Goal: Task Accomplishment & Management: Manage account settings

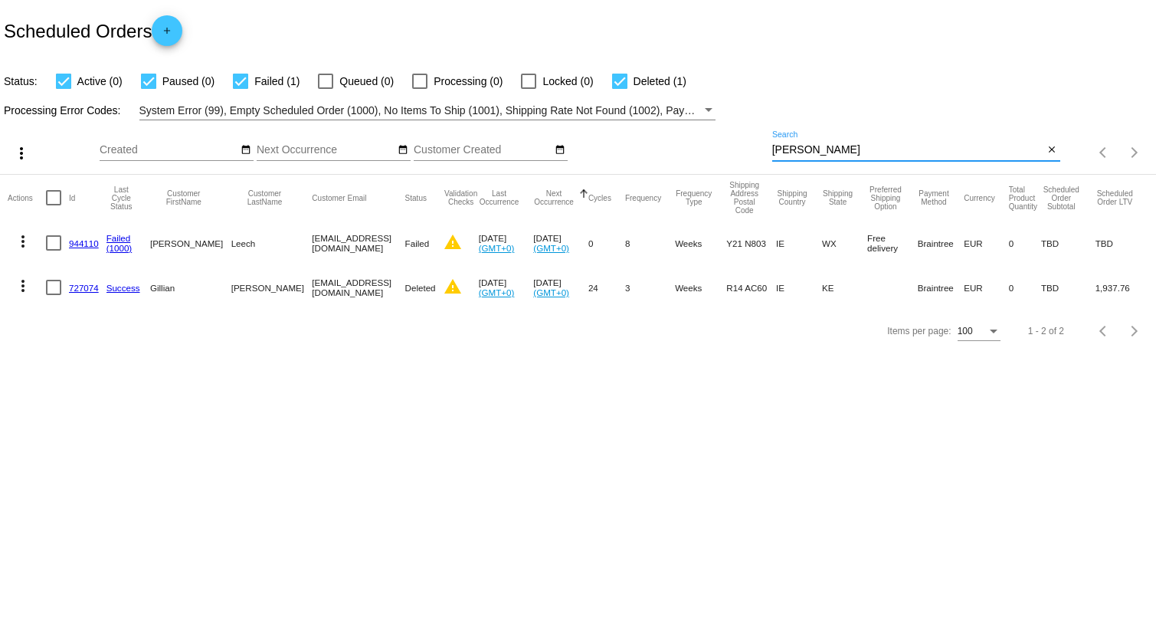
drag, startPoint x: 858, startPoint y: 152, endPoint x: 712, endPoint y: 126, distance: 148.7
click at [710, 126] on div "more_vert Oct Jan Feb Mar [DATE]" at bounding box center [578, 147] width 1156 height 54
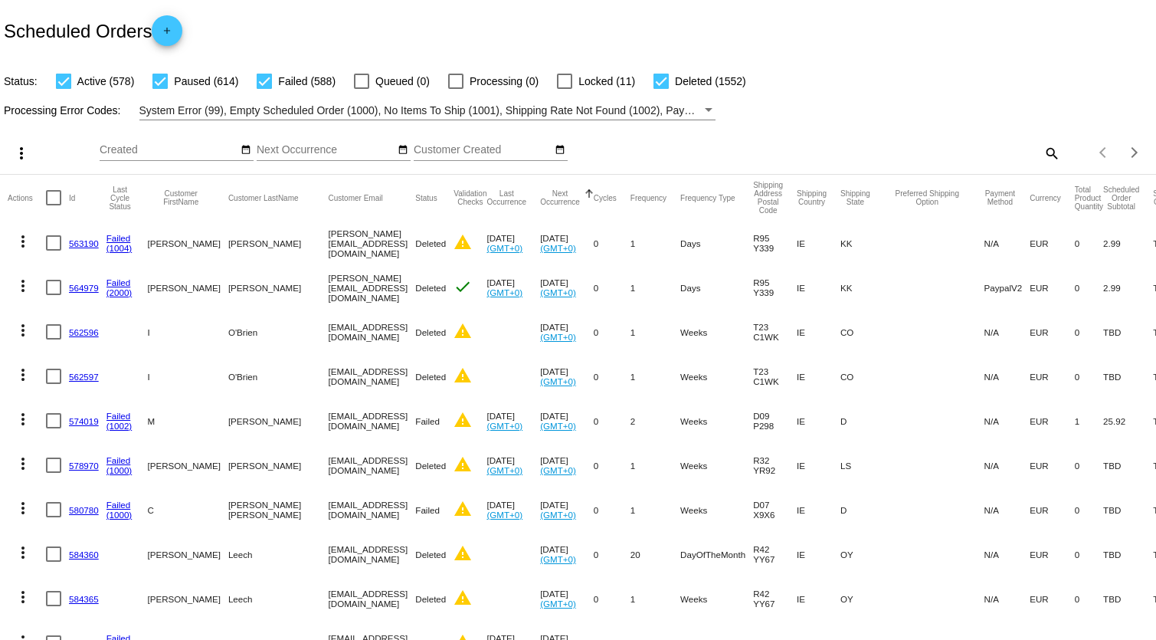
click at [1042, 152] on mat-icon "search" at bounding box center [1051, 153] width 18 height 24
click at [804, 155] on input "Search" at bounding box center [916, 150] width 288 height 12
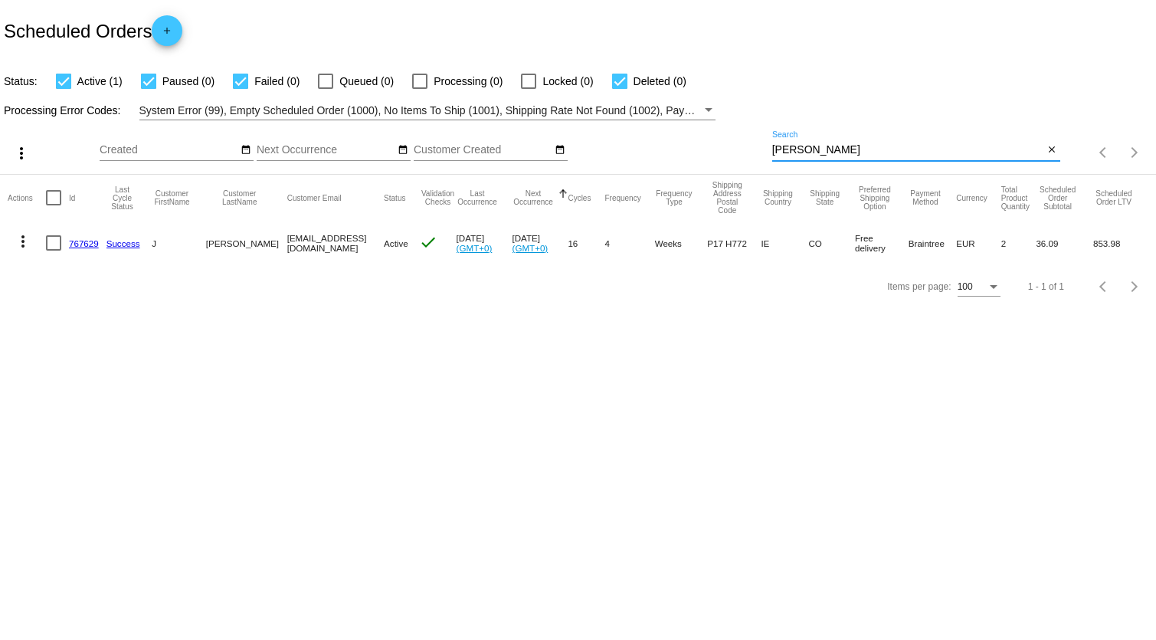
type input "[PERSON_NAME]"
click at [84, 240] on link "767629" at bounding box center [84, 243] width 30 height 10
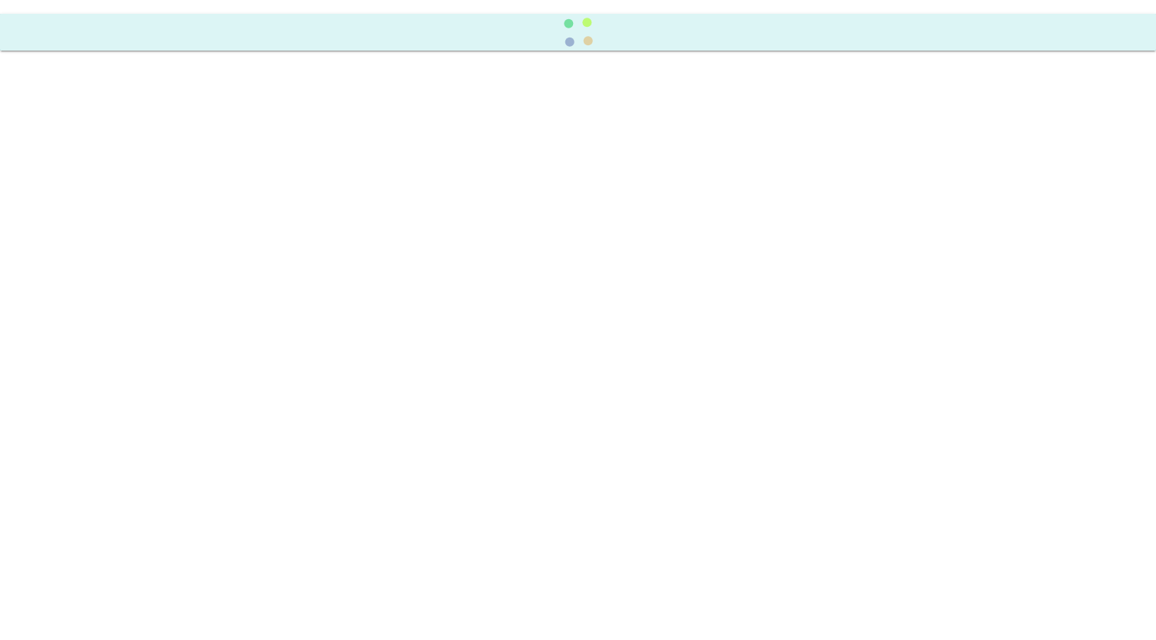
click at [84, 240] on body at bounding box center [578, 320] width 1156 height 640
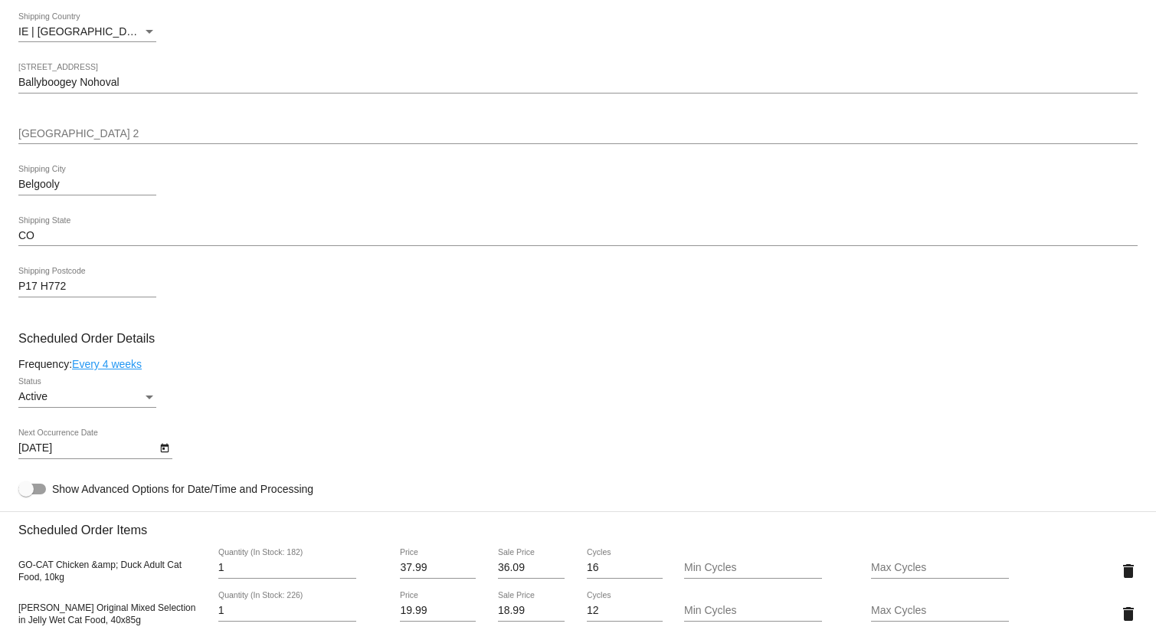
scroll to position [835, 0]
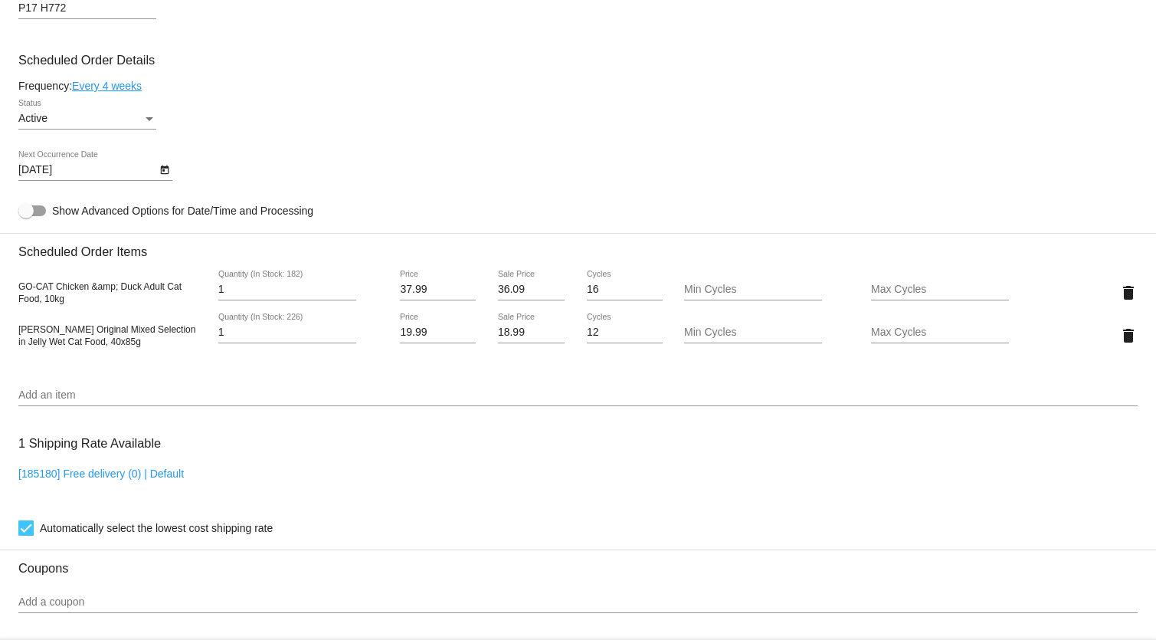
click at [341, 191] on div "[DATE] Next Occurrence Date" at bounding box center [577, 173] width 1119 height 44
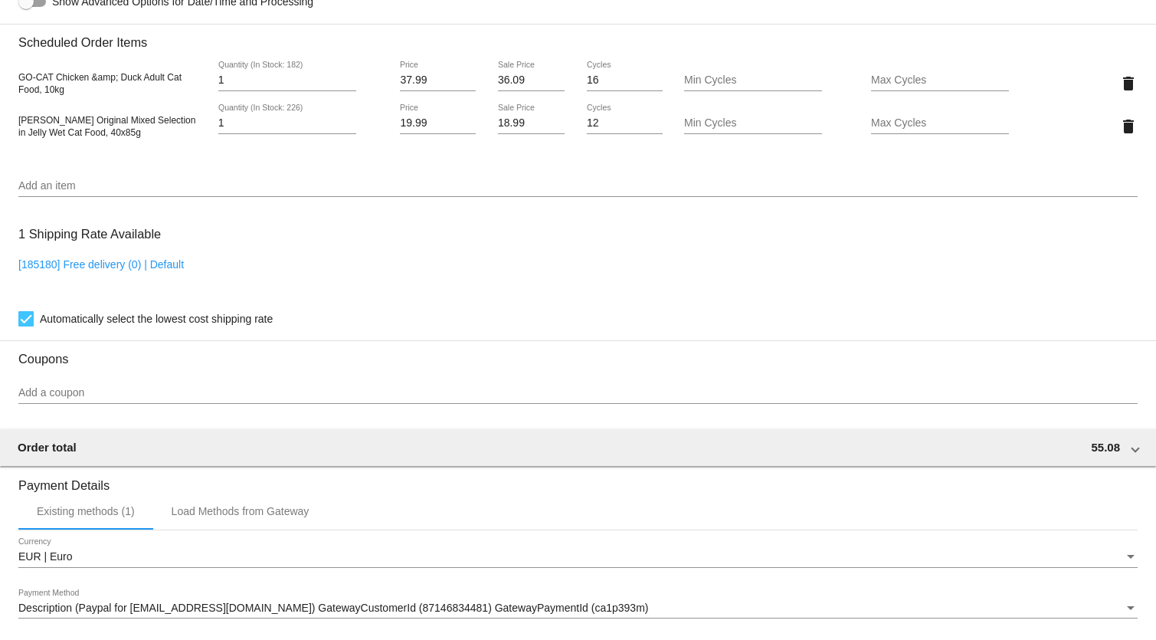
click at [274, 191] on input "Add an item" at bounding box center [577, 186] width 1119 height 12
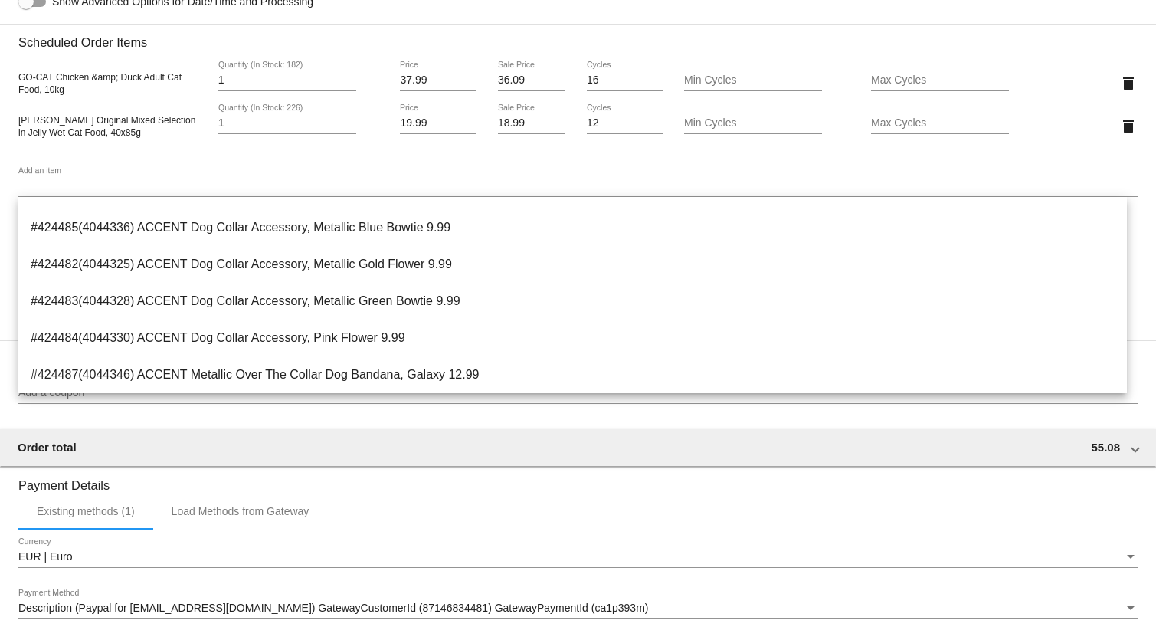
click at [116, 80] on span "GO-CAT Chicken &amp; Duck Adult Cat Food, 10kg" at bounding box center [99, 83] width 163 height 23
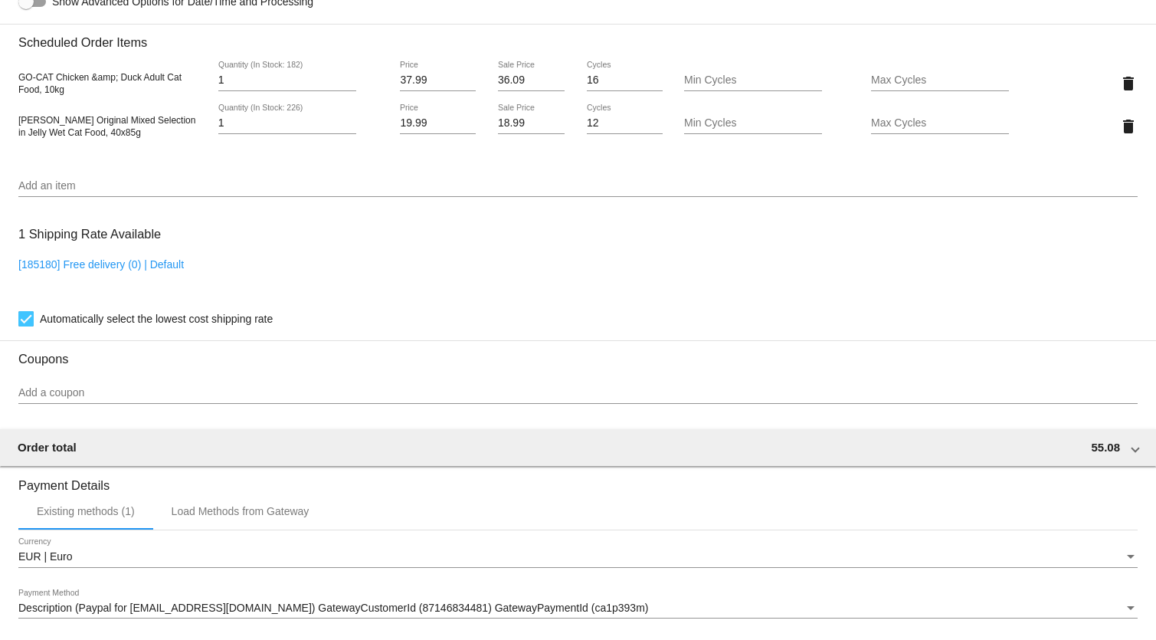
click at [116, 123] on span "[PERSON_NAME] Original Mixed Selection in Jelly Wet Cat Food, 40x85g" at bounding box center [106, 126] width 177 height 23
click at [44, 68] on div "GO-CAT Chicken &amp; Duck Adult Cat Food, 10kg 1 Quantity (In Stock: 182) 37.99…" at bounding box center [577, 83] width 1119 height 44
click at [1119, 80] on mat-icon "delete" at bounding box center [1128, 83] width 18 height 18
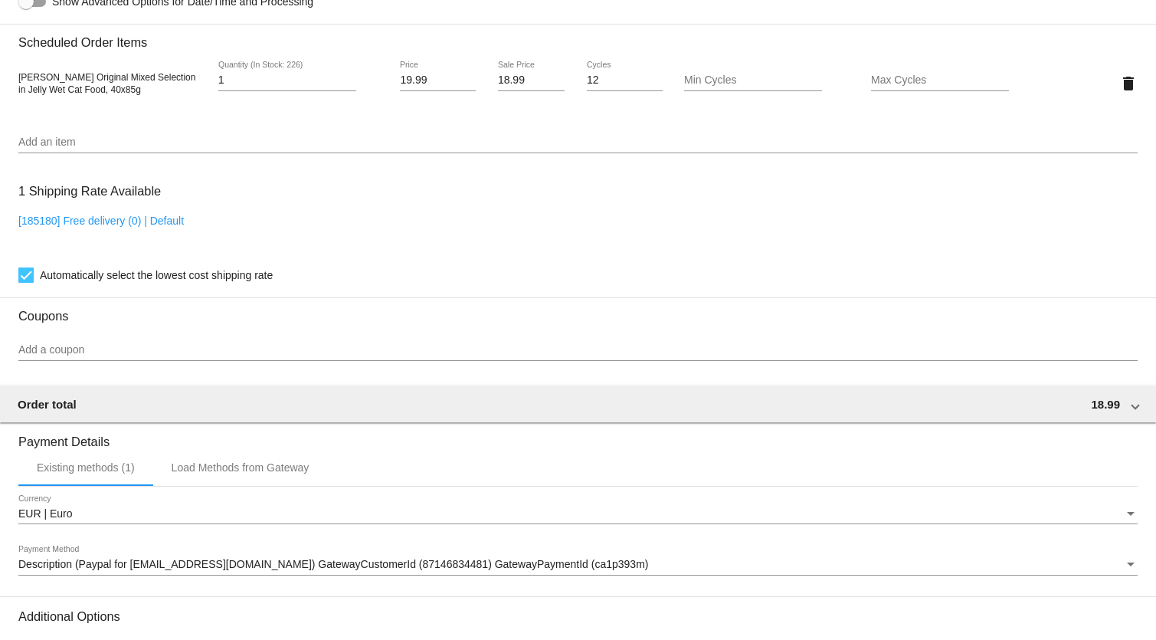
scroll to position [1218, 0]
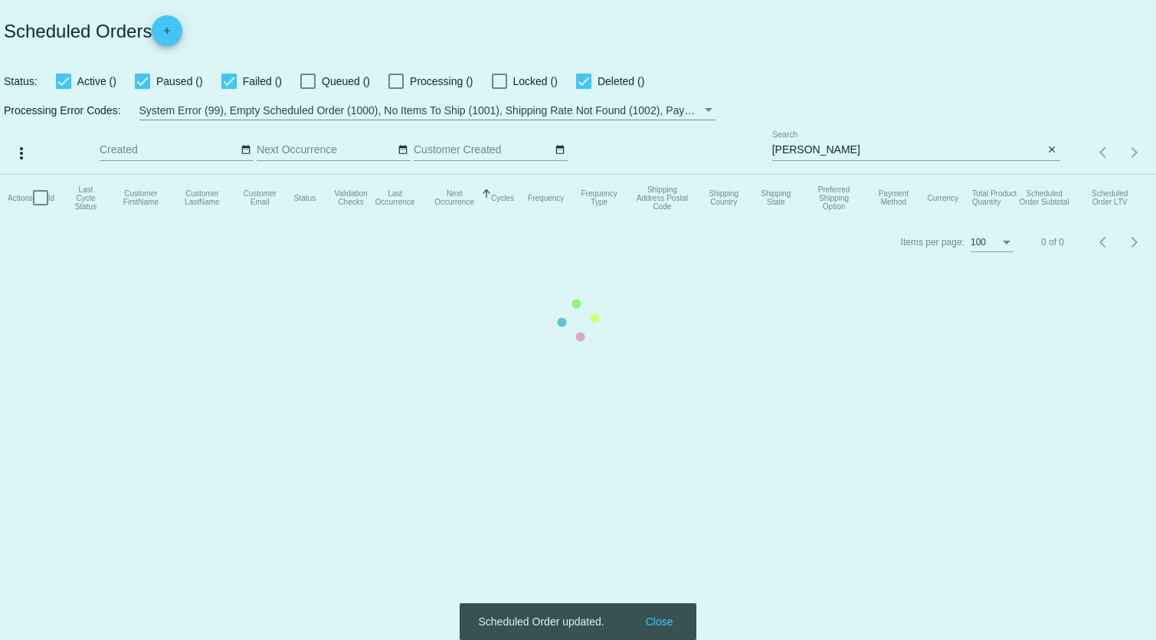
checkbox input "true"
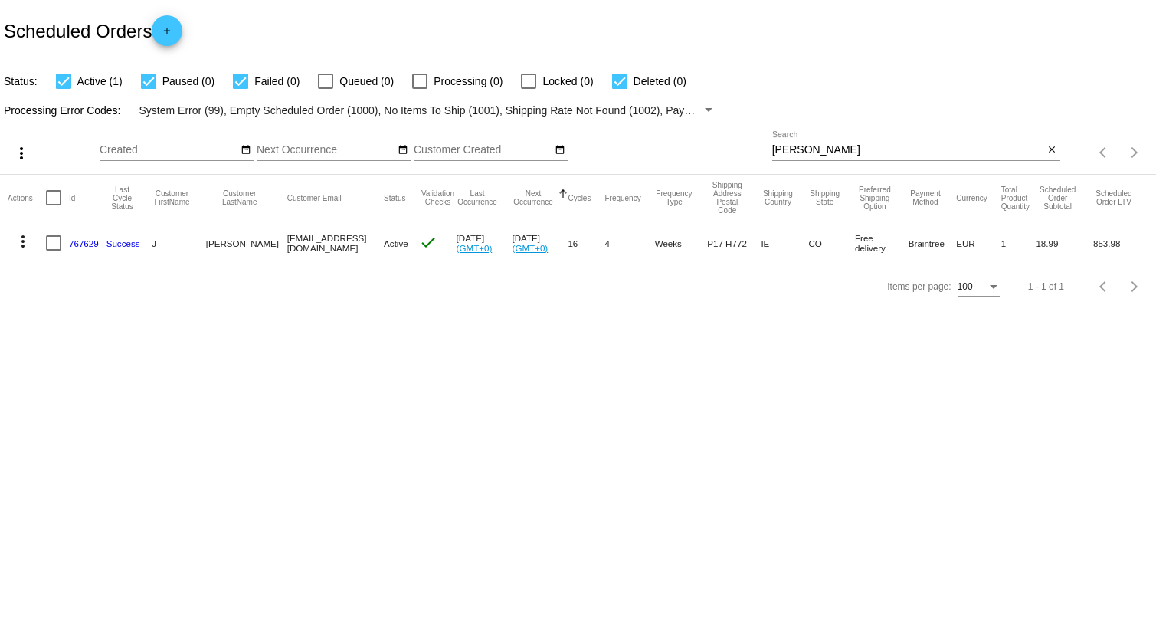
click at [84, 244] on link "767629" at bounding box center [84, 243] width 30 height 10
click at [84, 244] on body "Scheduled Orders add Status: Active (1) Paused (0) Failed (0) Queued (0) Proces…" at bounding box center [578, 320] width 1156 height 640
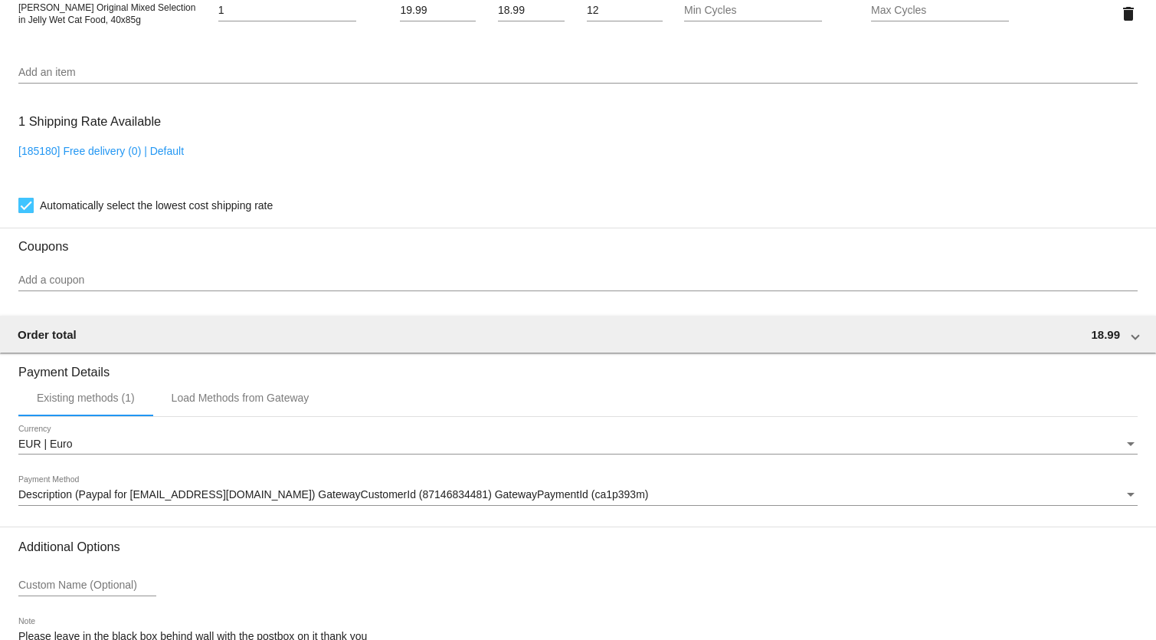
scroll to position [1218, 0]
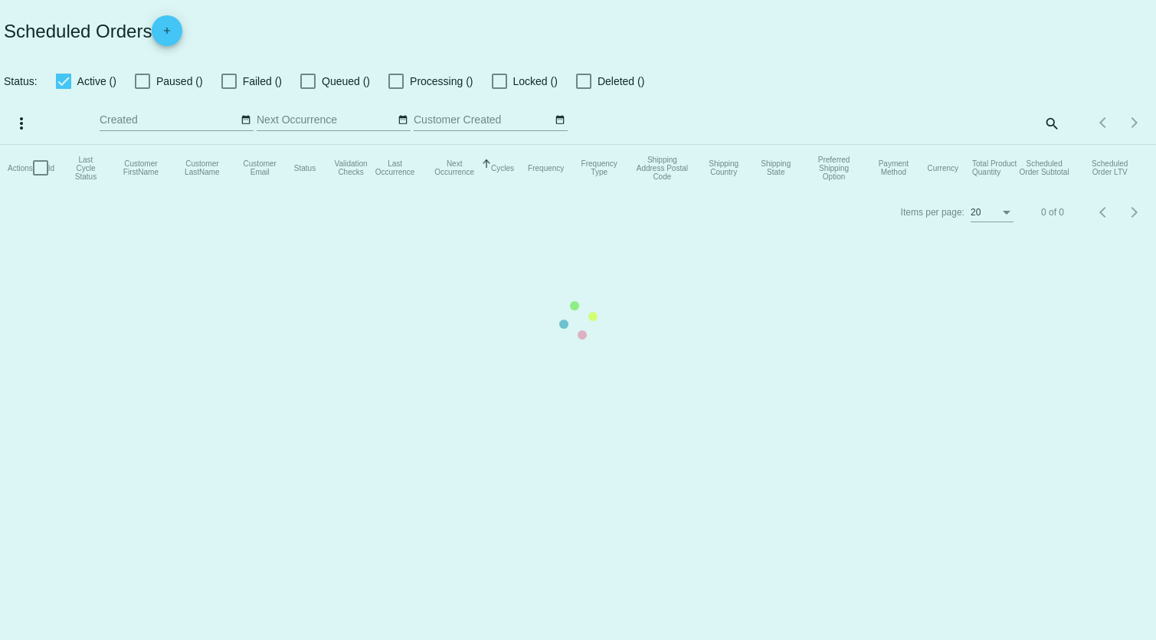
checkbox input "true"
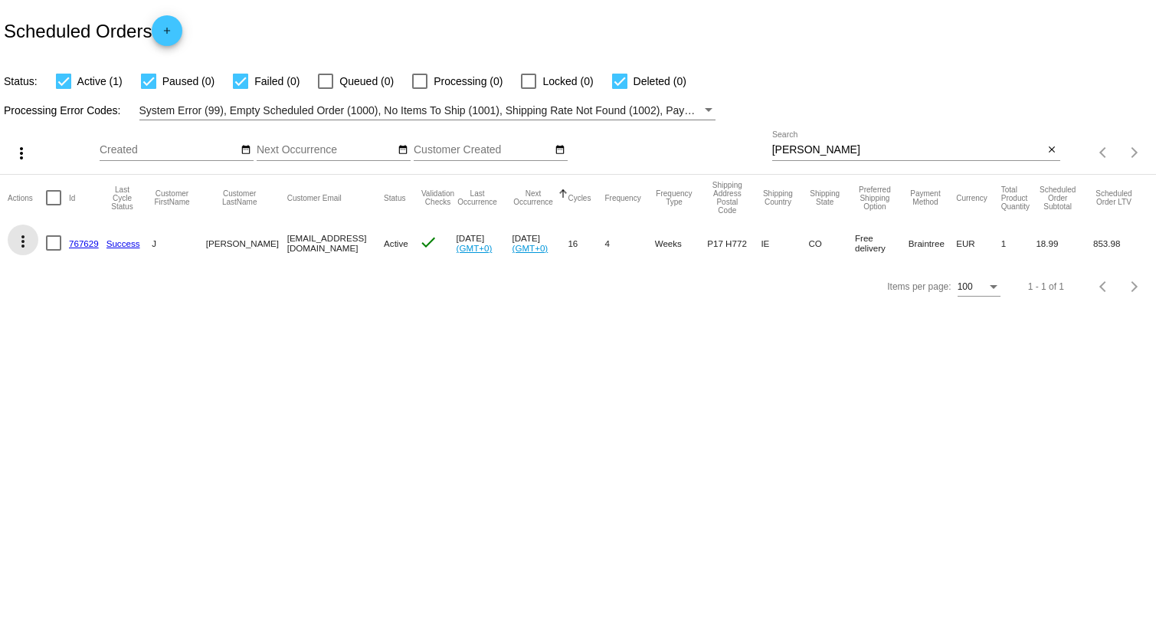
click at [21, 244] on mat-icon "more_vert" at bounding box center [23, 241] width 18 height 18
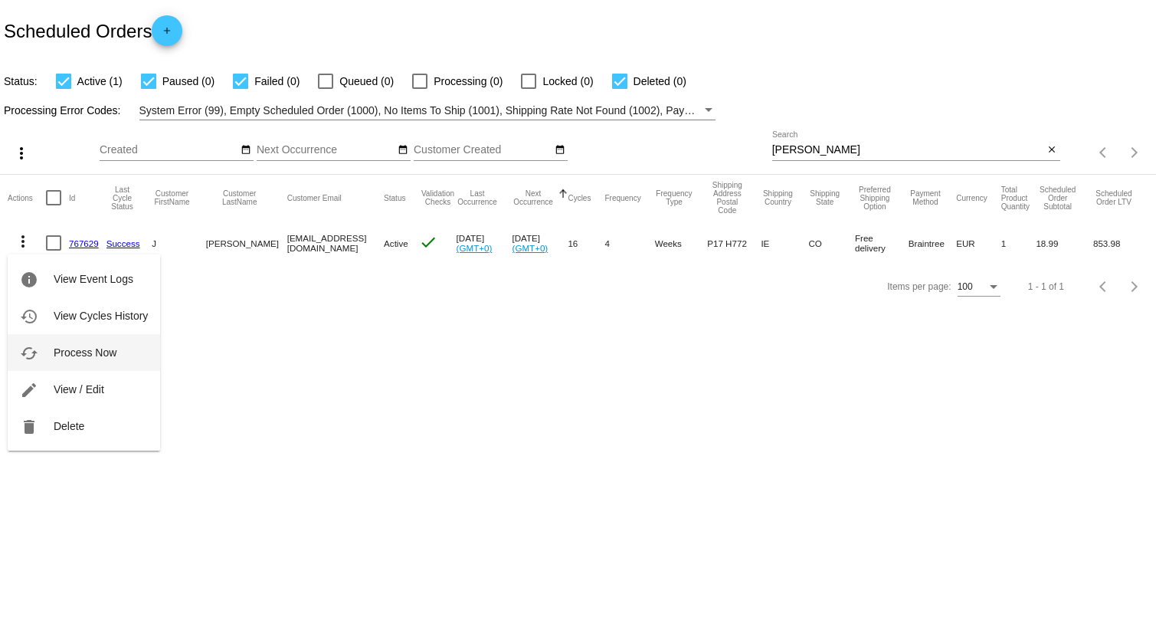
click at [72, 351] on span "Process Now" at bounding box center [85, 352] width 63 height 12
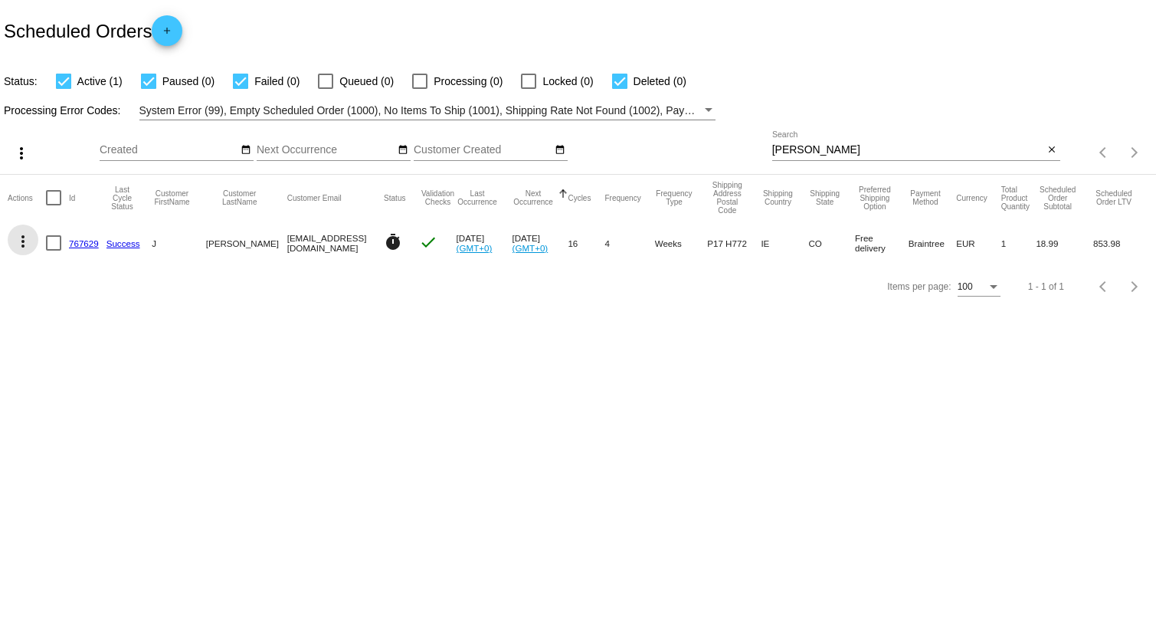
click at [24, 243] on mat-icon "more_vert" at bounding box center [23, 241] width 18 height 18
drag, startPoint x: 371, startPoint y: 396, endPoint x: 355, endPoint y: 389, distance: 17.5
click at [371, 398] on div at bounding box center [578, 320] width 1156 height 640
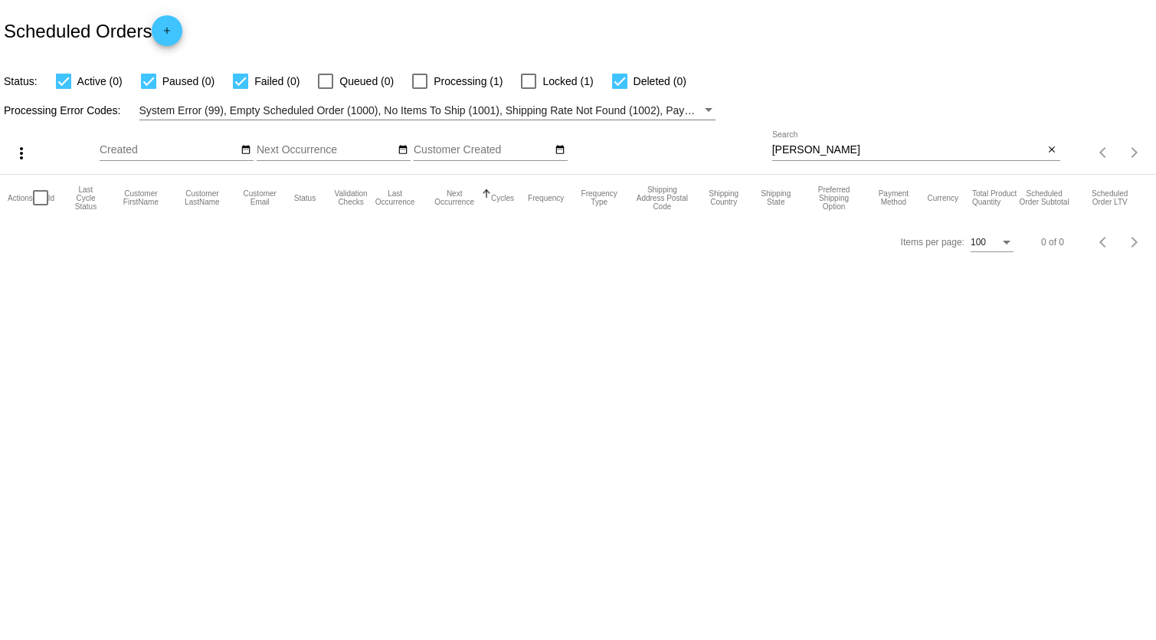
click at [813, 147] on input "[PERSON_NAME]" at bounding box center [908, 150] width 272 height 12
click at [769, 151] on div "Oct Jan Feb Mar Apr Su Mo" at bounding box center [436, 153] width 672 height 44
click at [807, 148] on input "[PERSON_NAME]" at bounding box center [908, 150] width 272 height 12
click at [862, 142] on div "gregg Search" at bounding box center [908, 146] width 272 height 30
click at [1015, 131] on div "gregg Search" at bounding box center [908, 146] width 272 height 30
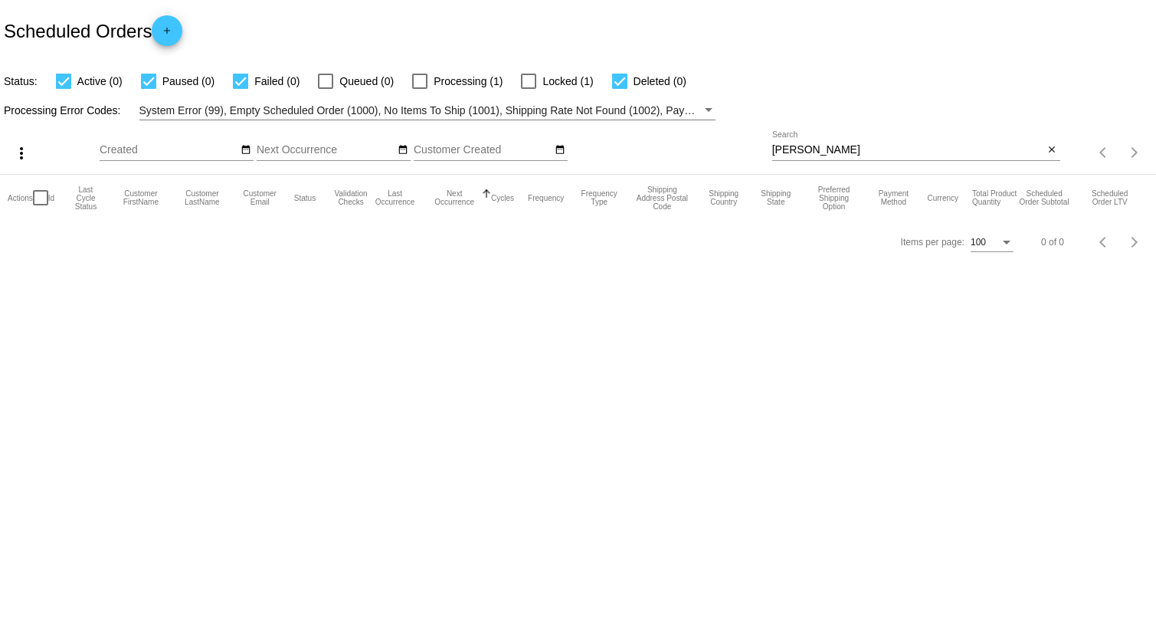
click at [855, 143] on div "gregg Search" at bounding box center [908, 146] width 272 height 30
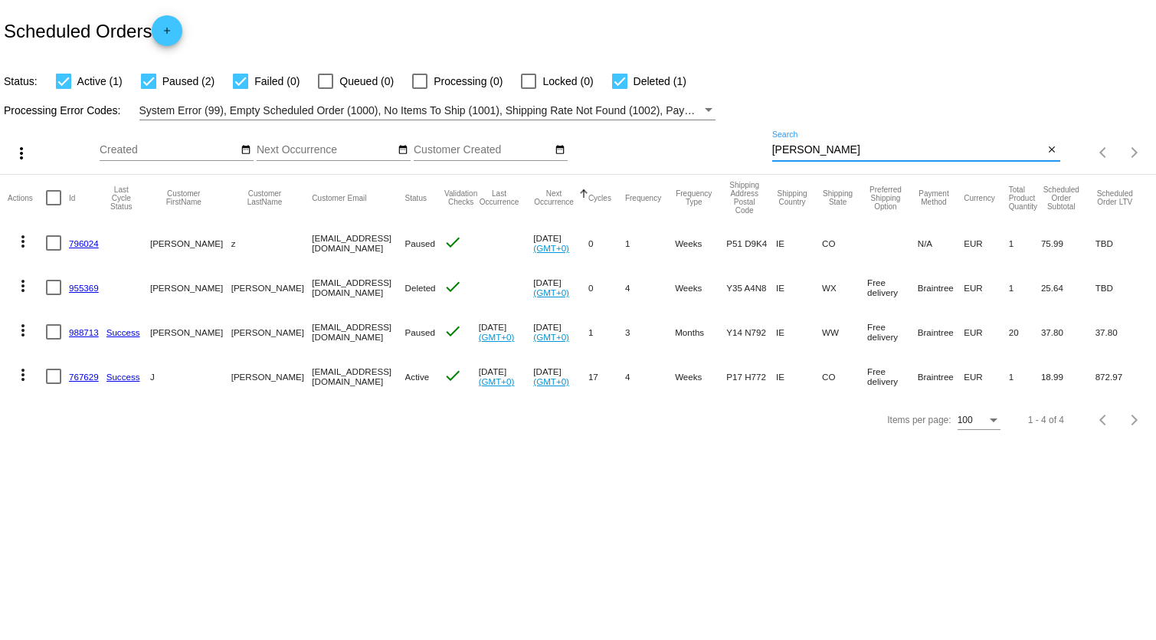
type input "[PERSON_NAME]"
click at [79, 372] on link "767629" at bounding box center [84, 377] width 30 height 10
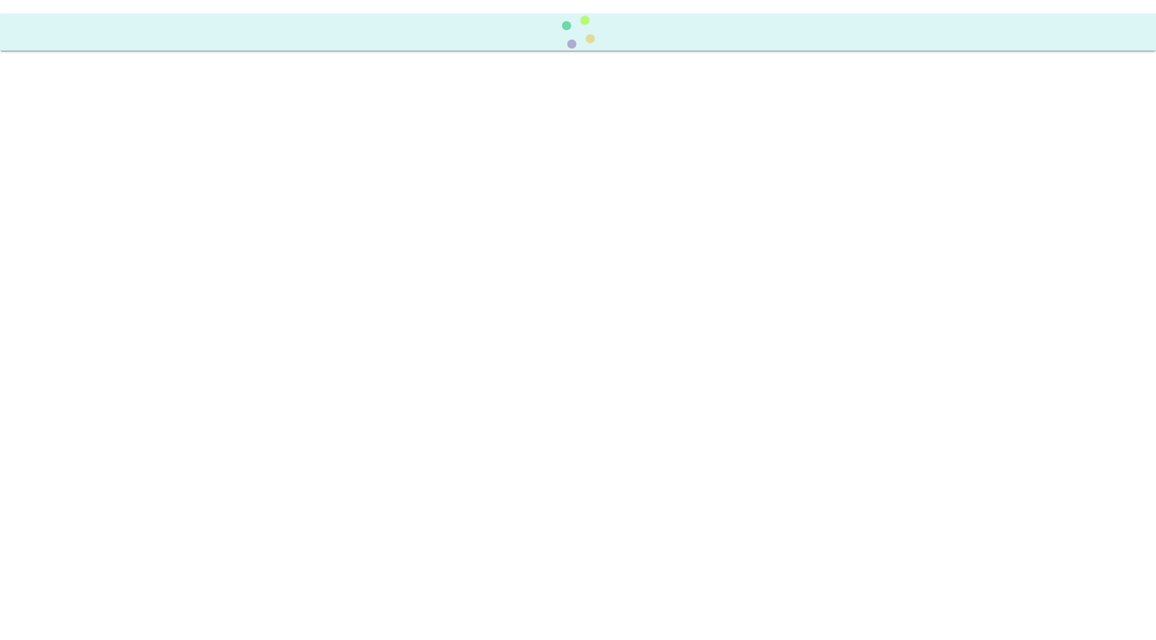
click at [79, 372] on body at bounding box center [578, 320] width 1156 height 640
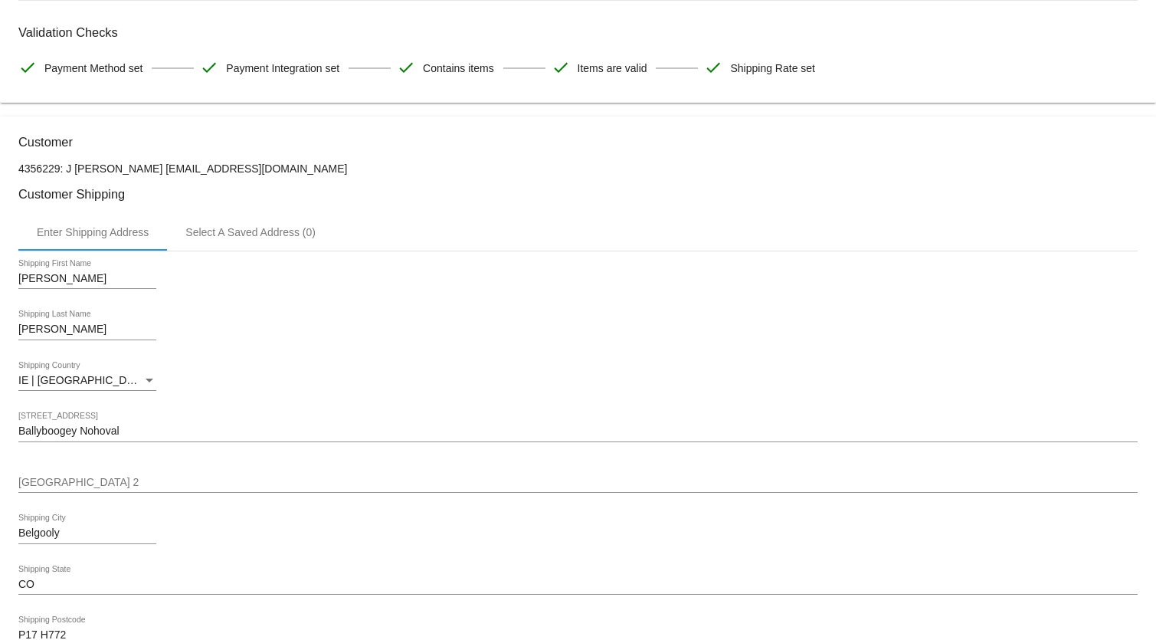
scroll to position [418, 0]
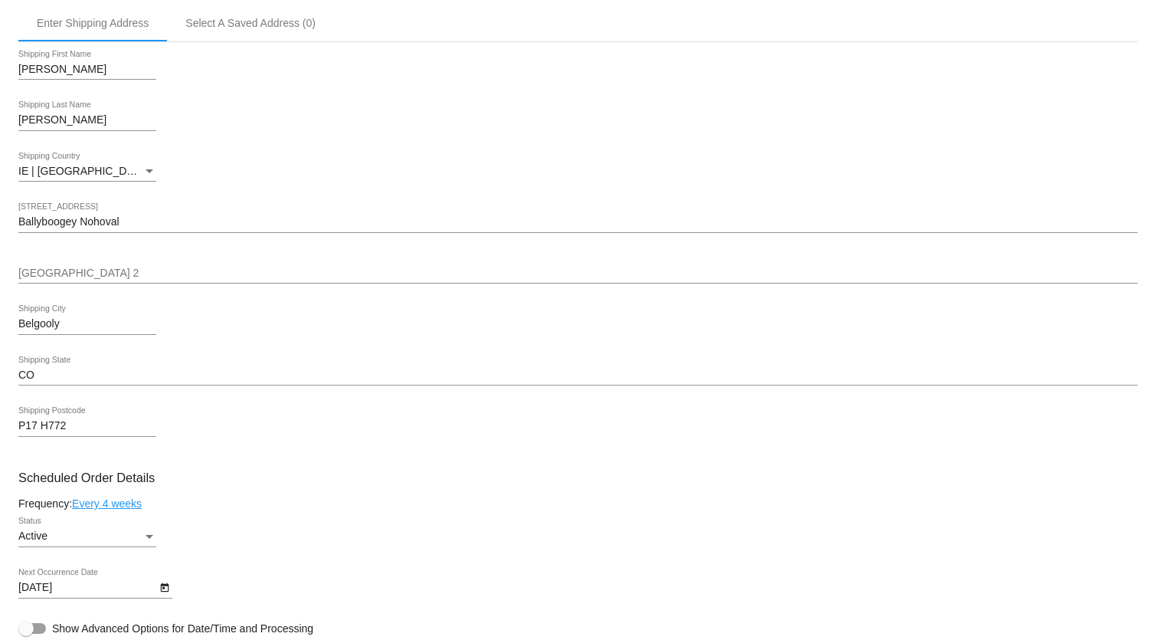
click at [398, 156] on div "IE | Ireland Shipping Country" at bounding box center [577, 174] width 1119 height 44
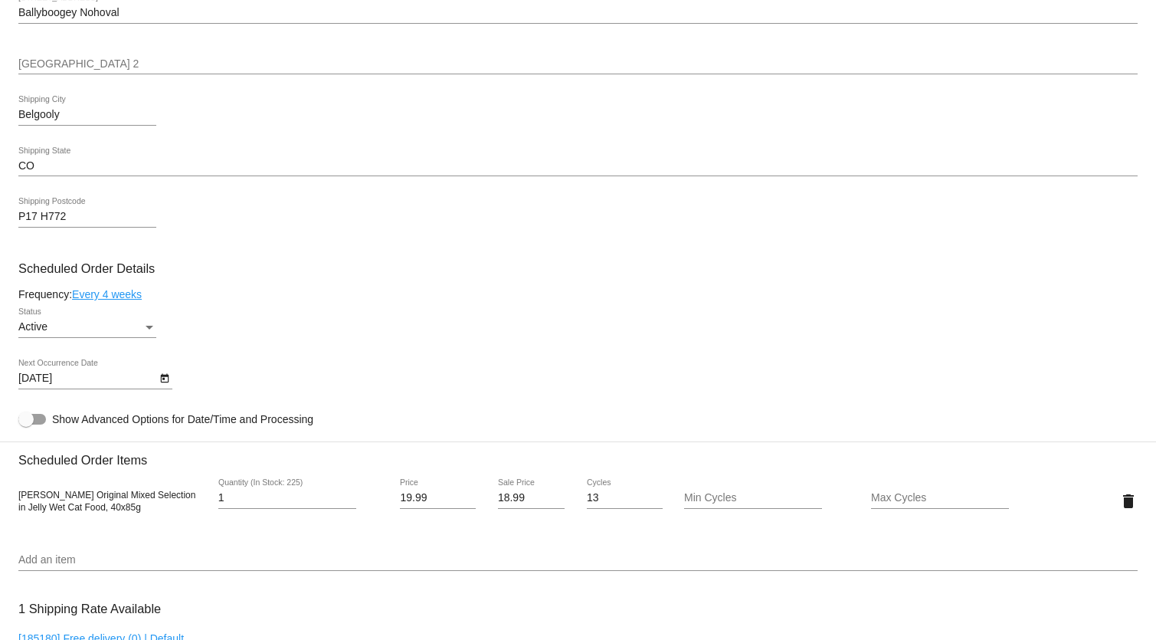
scroll to position [905, 0]
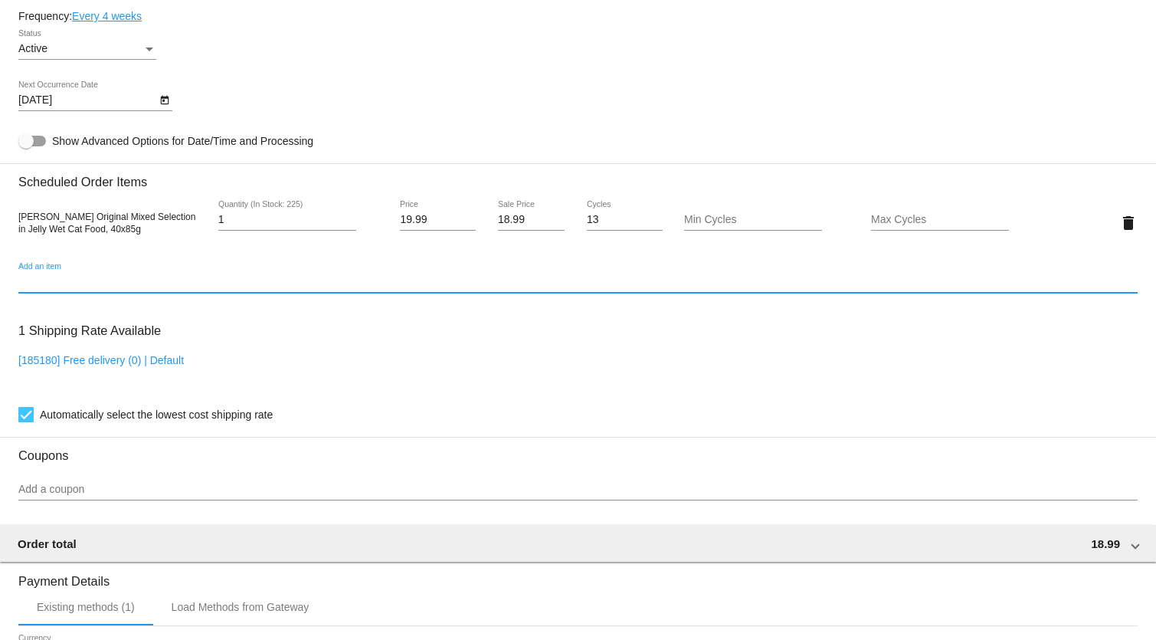
click at [54, 283] on input "Add an item" at bounding box center [577, 282] width 1119 height 12
type input "g"
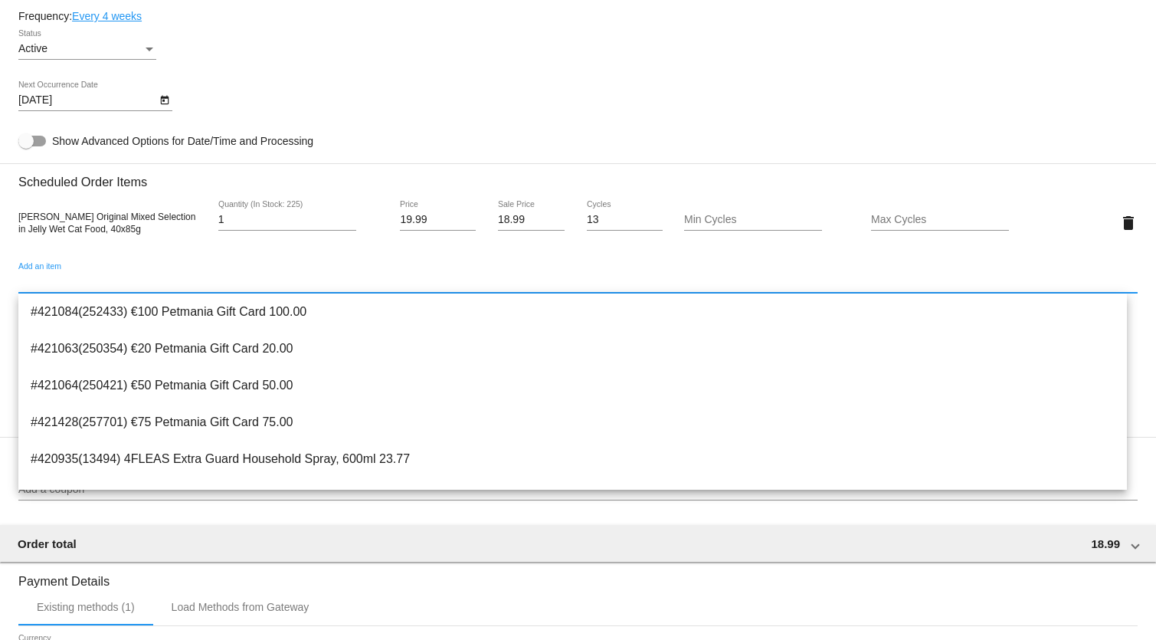
click at [45, 282] on input "Add an item" at bounding box center [577, 282] width 1119 height 12
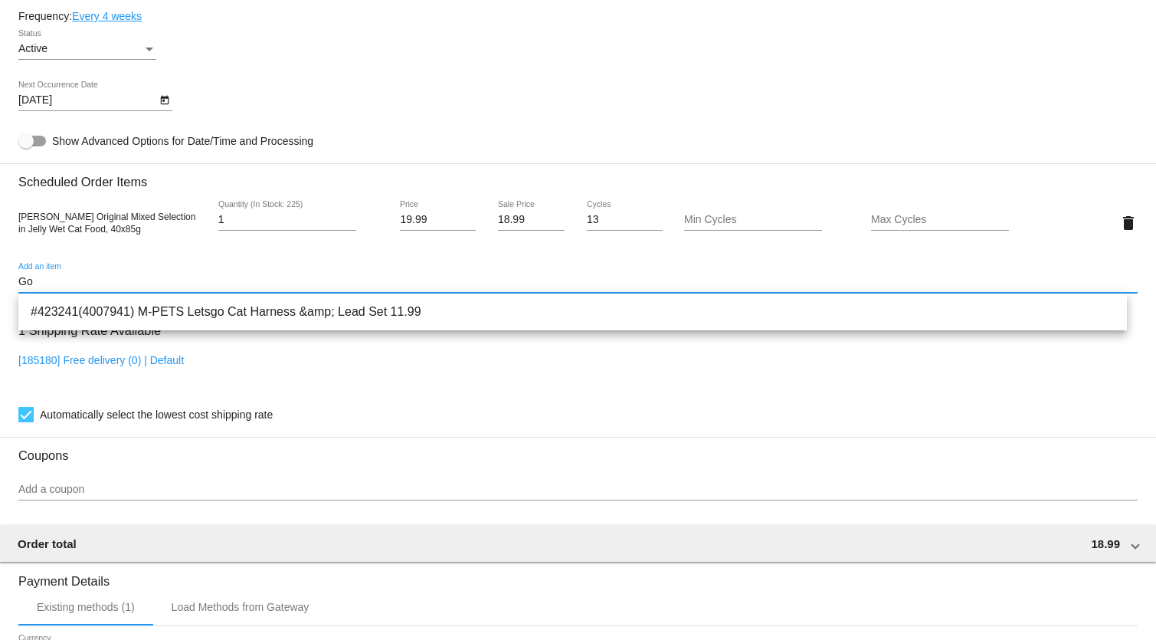
type input "G"
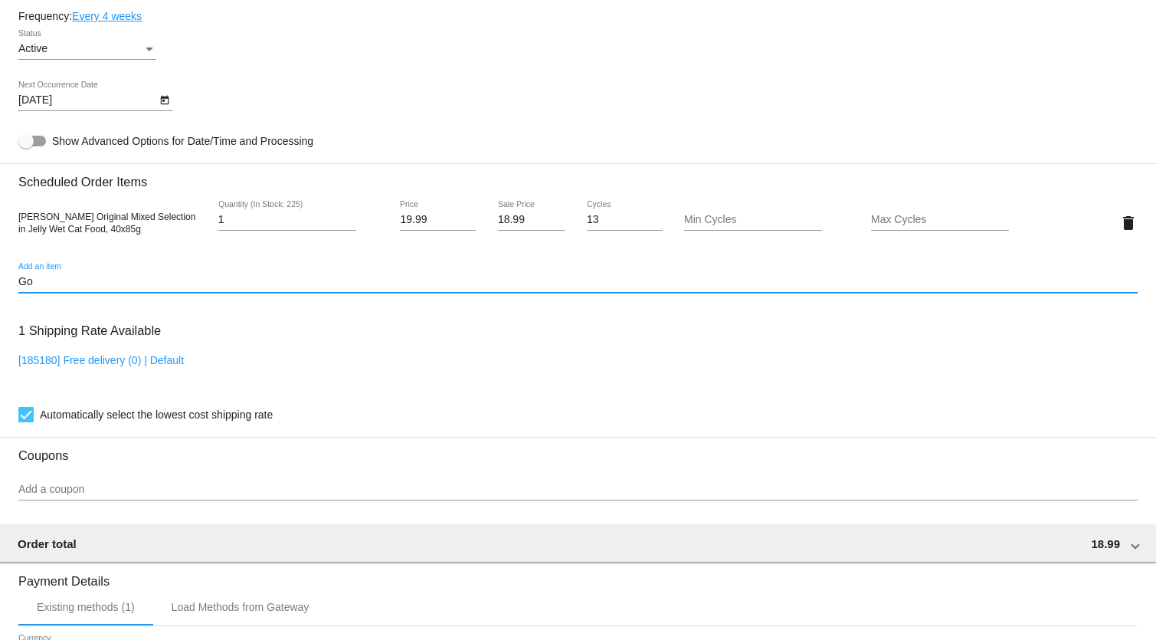
type input "G"
type input "c"
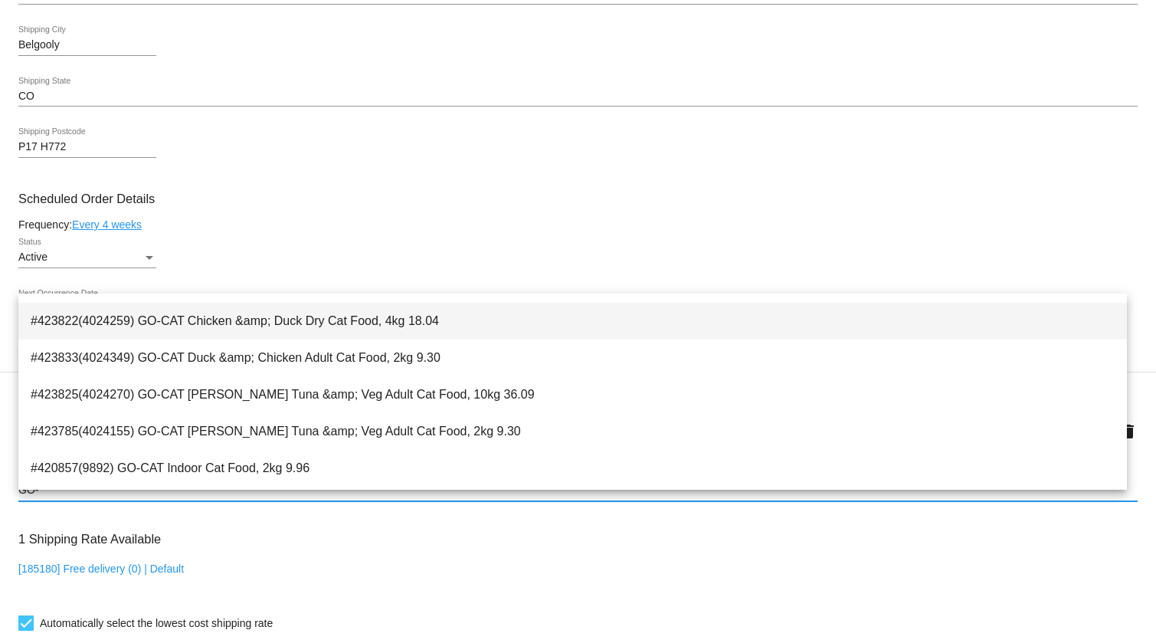
scroll to position [0, 0]
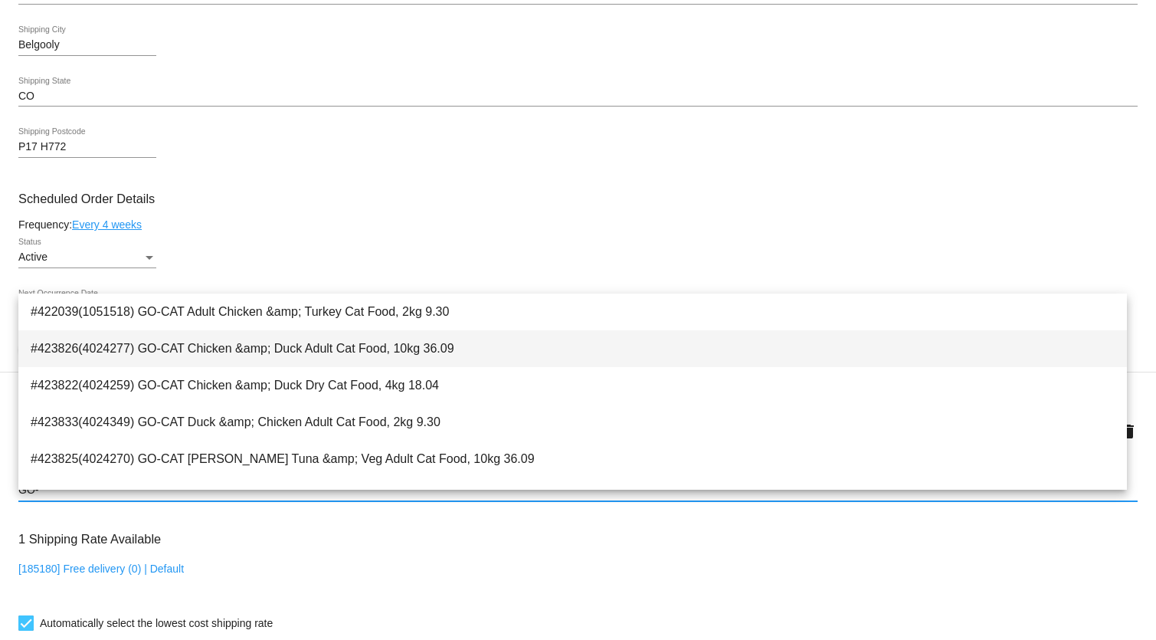
type input "GO-"
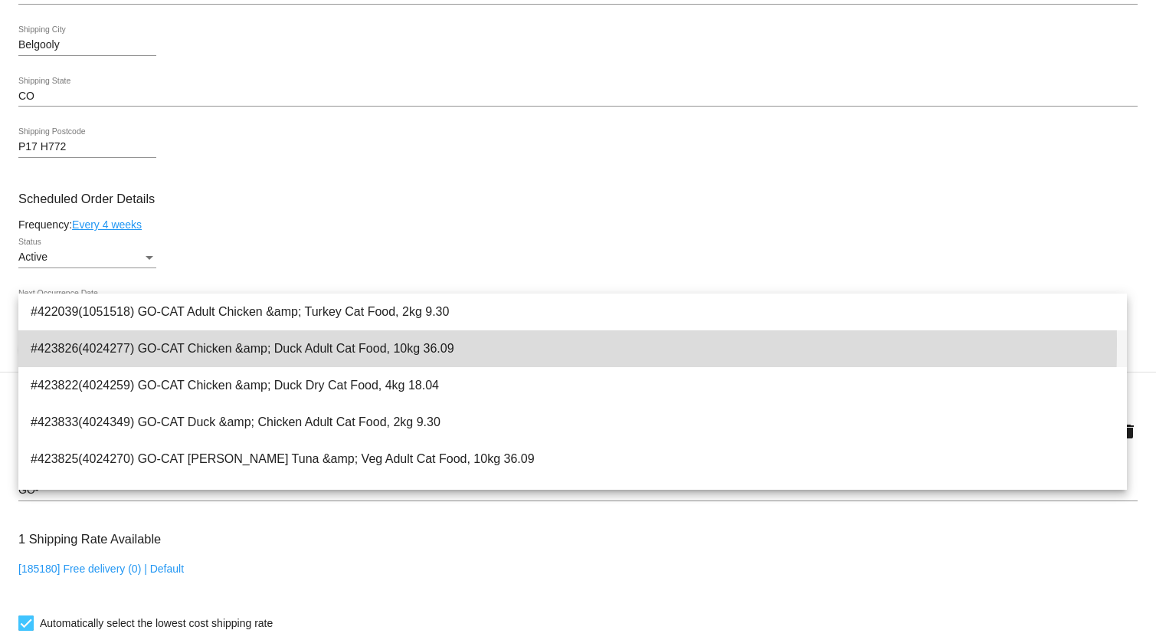
click at [143, 344] on span "#423826(4024277) GO-CAT Chicken &amp; Duck Adult Cat Food, 10kg 36.09" at bounding box center [573, 348] width 1084 height 37
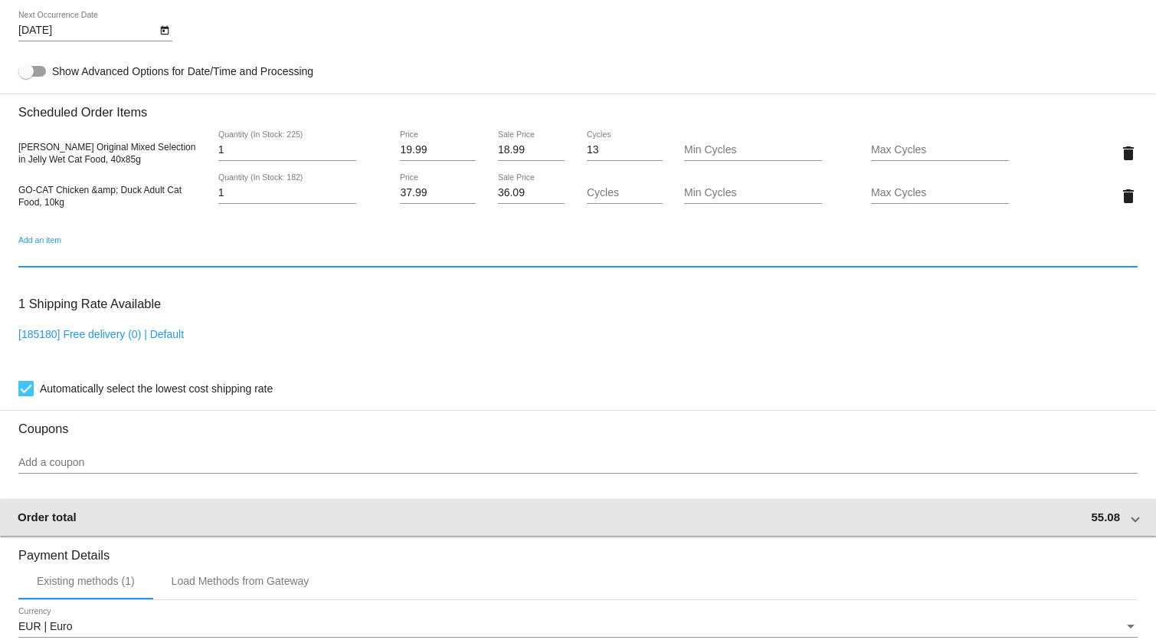
scroll to position [1261, 0]
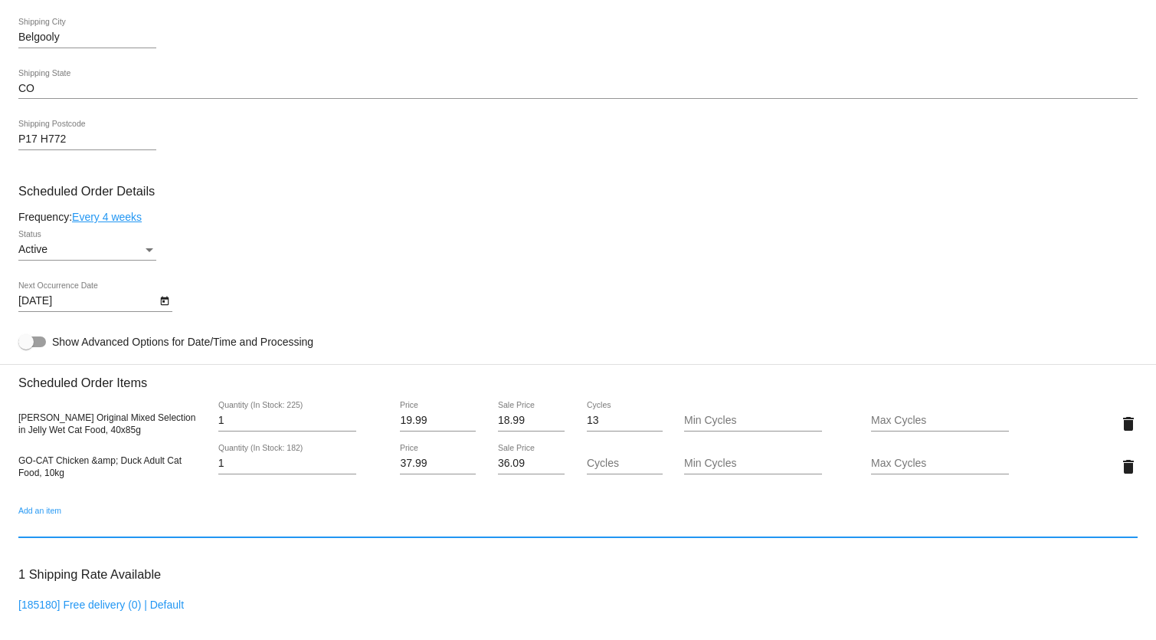
scroll to position [913, 0]
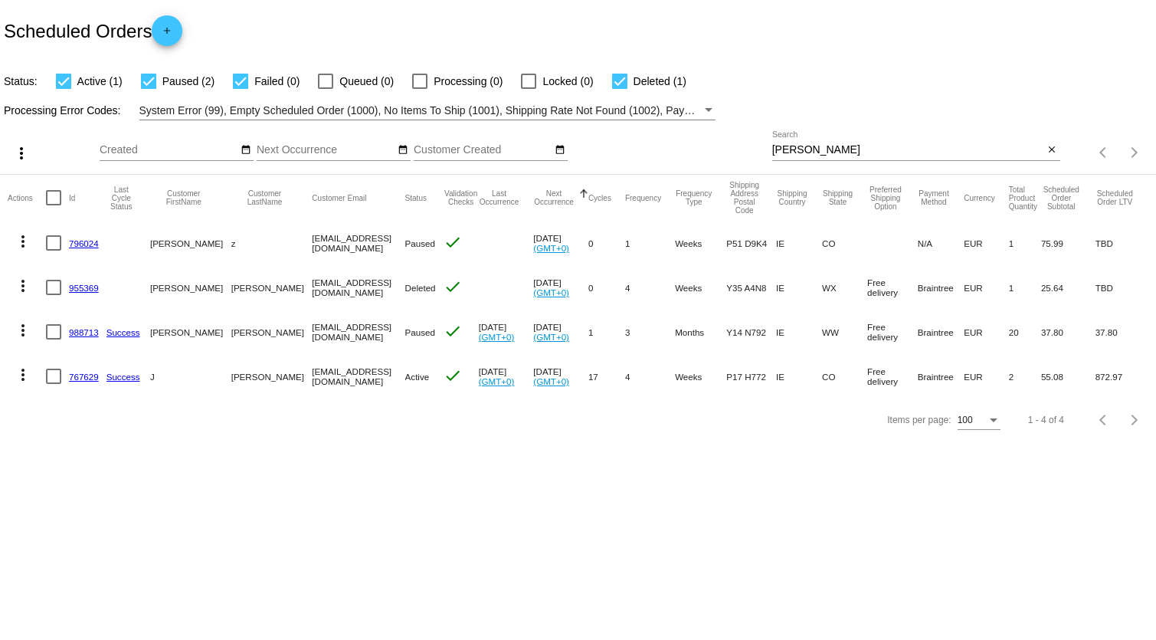
click at [90, 375] on link "767629" at bounding box center [84, 377] width 30 height 10
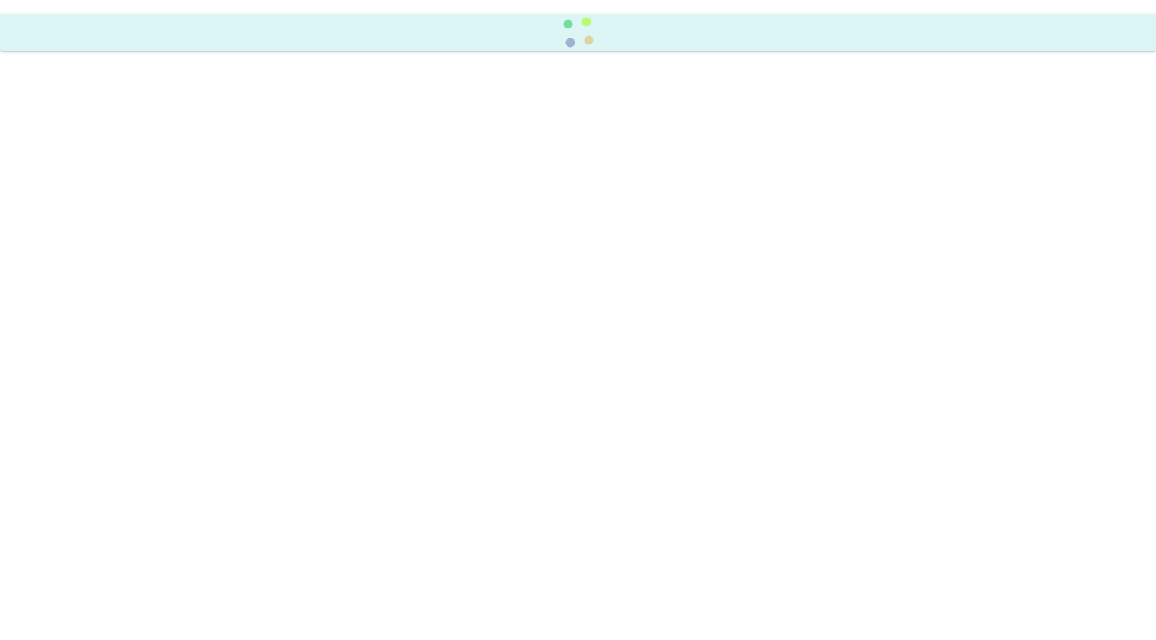
click at [91, 374] on body at bounding box center [578, 320] width 1156 height 640
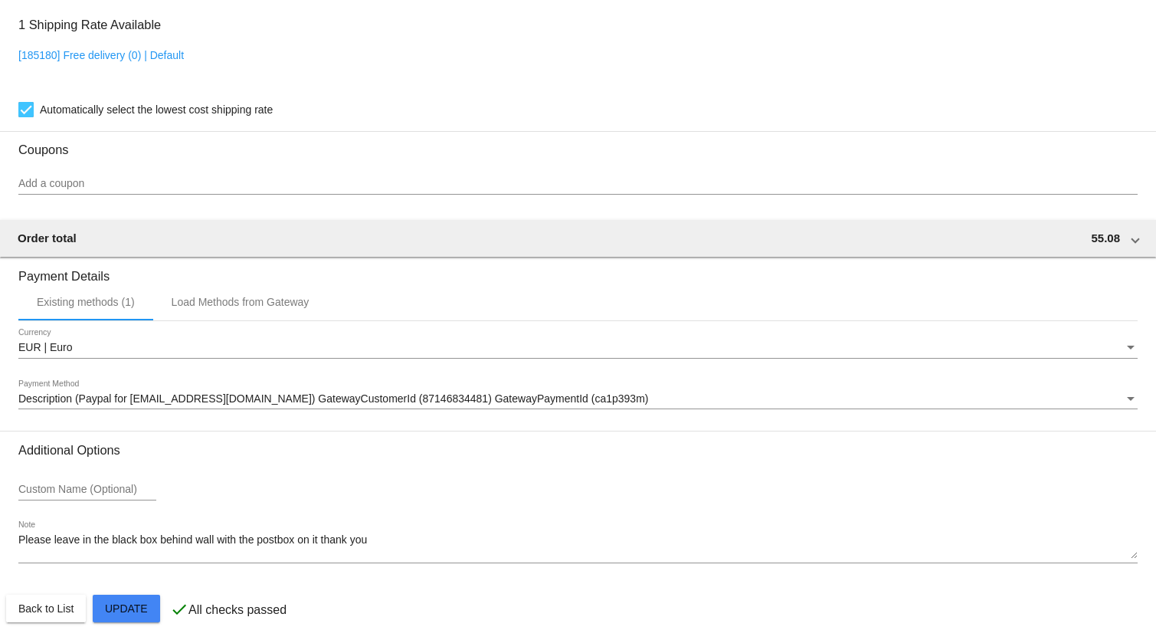
scroll to position [1261, 0]
